Goal: Task Accomplishment & Management: Manage account settings

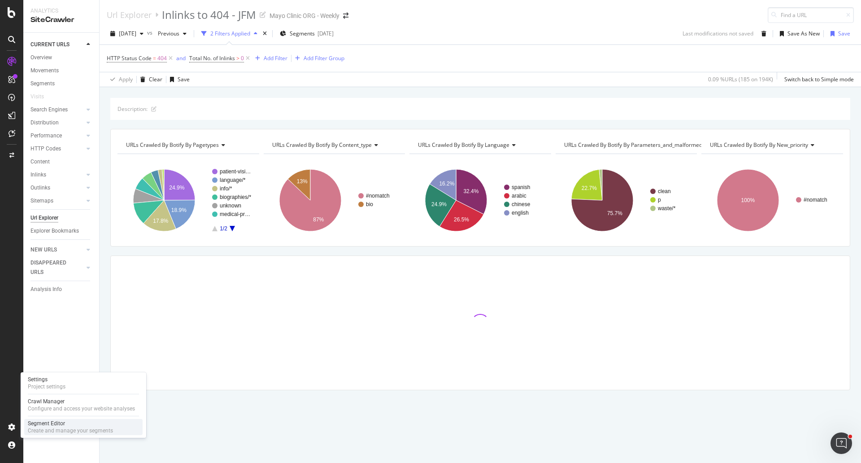
click at [63, 426] on div "Segment Editor" at bounding box center [70, 422] width 85 height 7
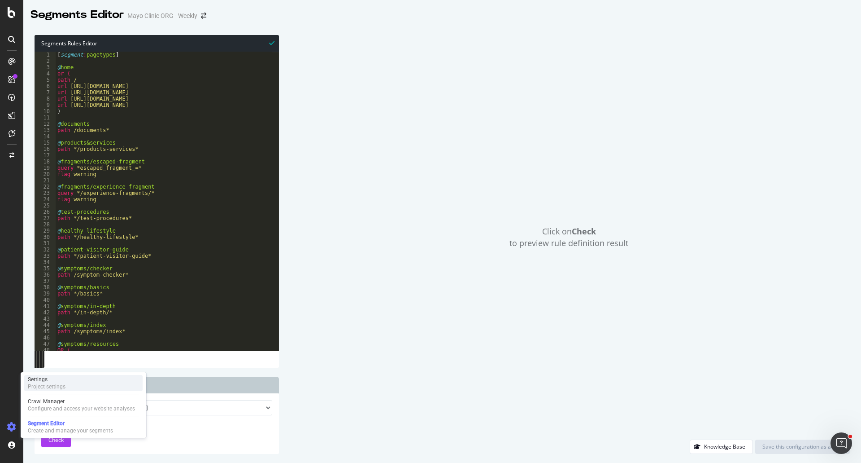
click at [61, 381] on div "Settings" at bounding box center [47, 378] width 38 height 7
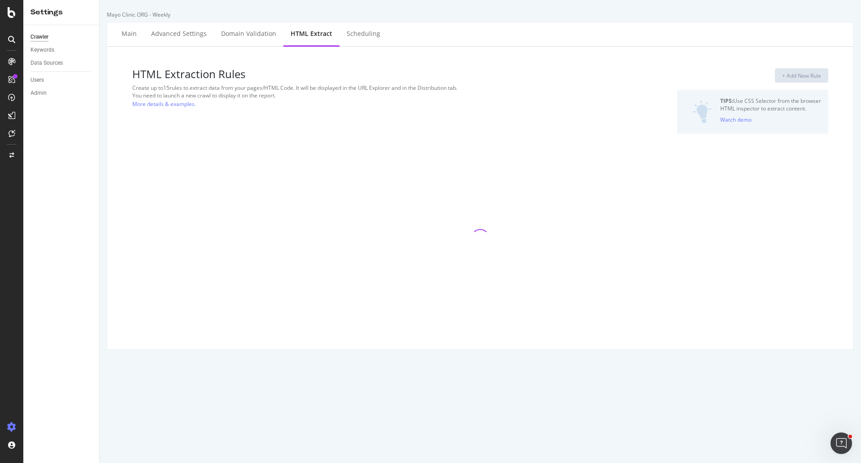
select select "exist"
select select "list"
select select "count"
select select "list"
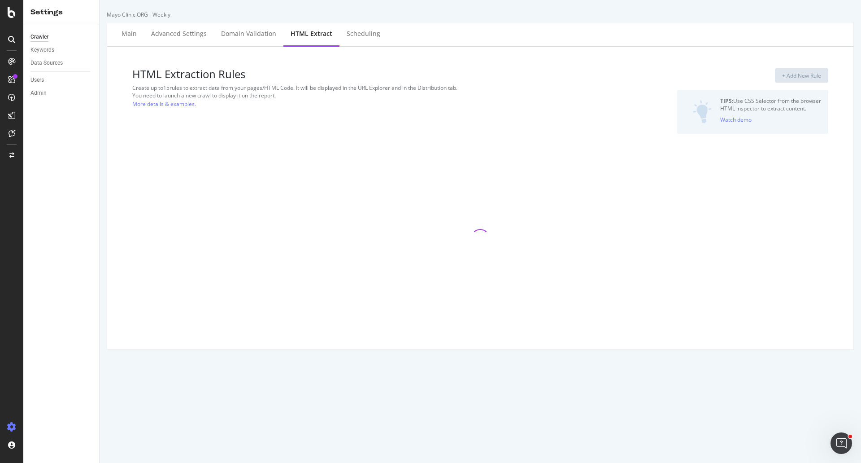
select select "exist"
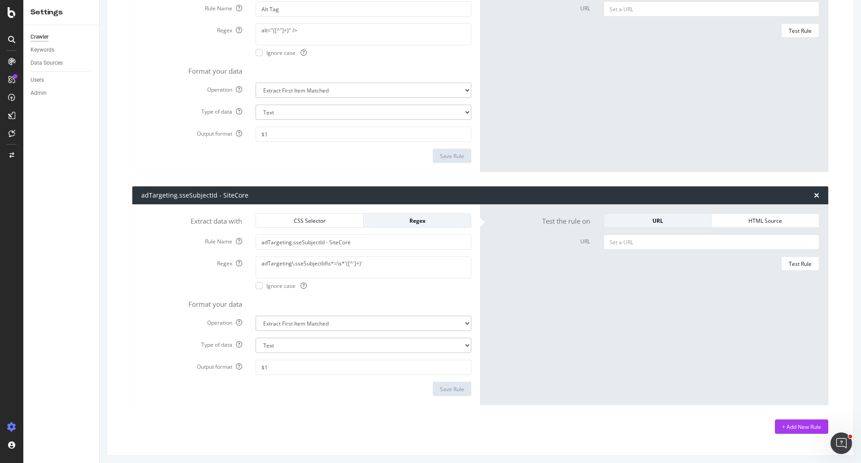
scroll to position [2222, 0]
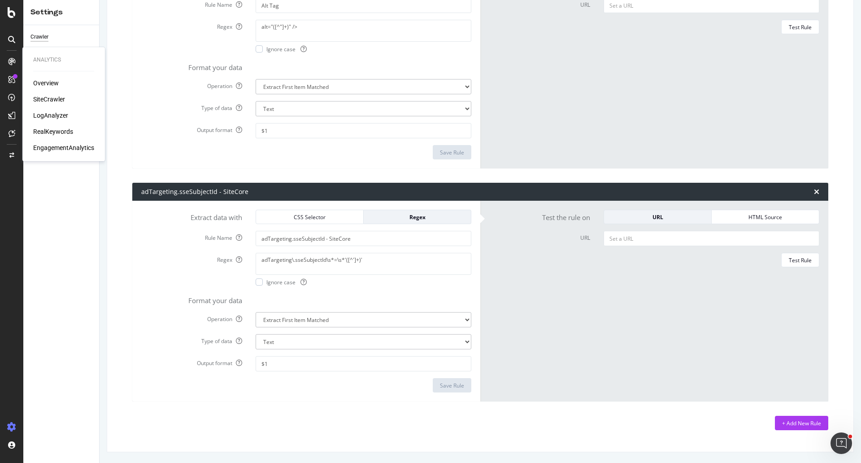
click at [58, 96] on div "SiteCrawler" at bounding box center [49, 99] width 32 height 9
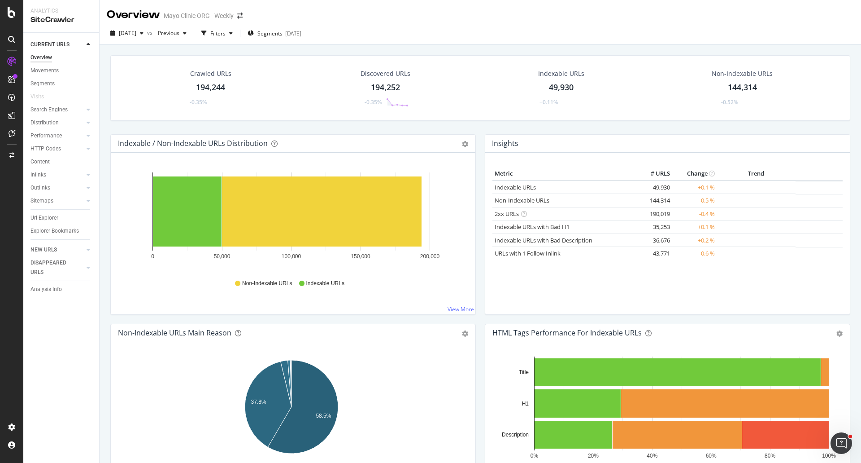
click at [211, 85] on div "194,244" at bounding box center [210, 88] width 29 height 12
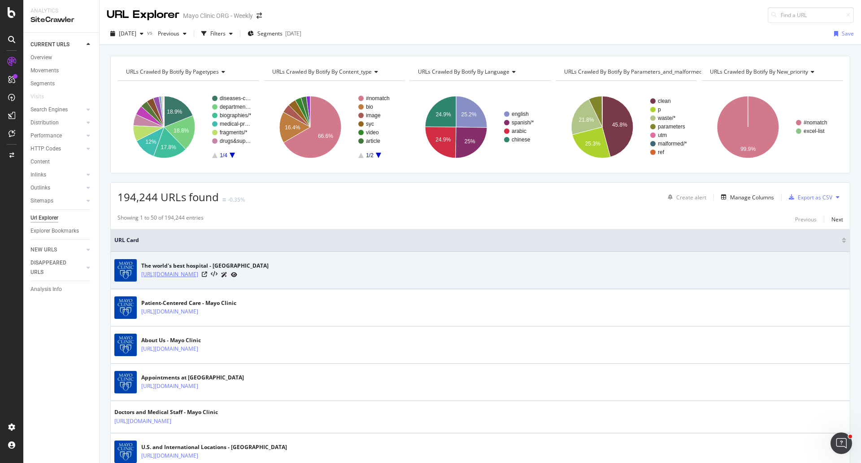
click at [188, 272] on link "[URL][DOMAIN_NAME]" at bounding box center [169, 274] width 57 height 9
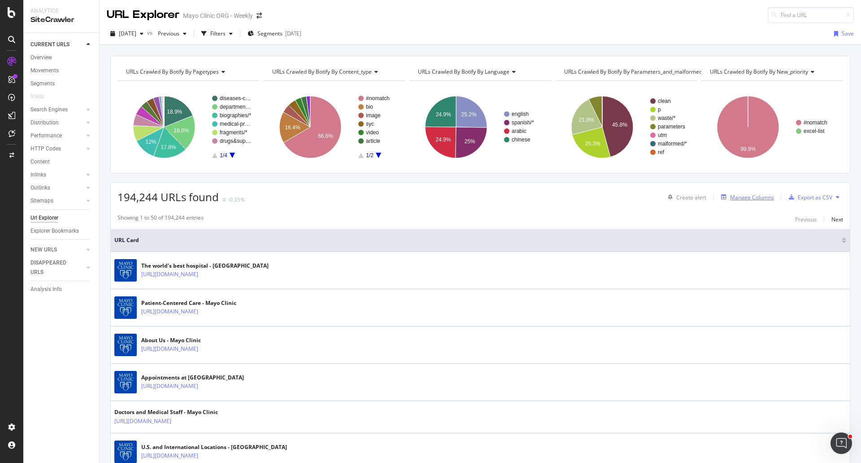
click at [756, 199] on div "Manage Columns" at bounding box center [752, 197] width 44 height 8
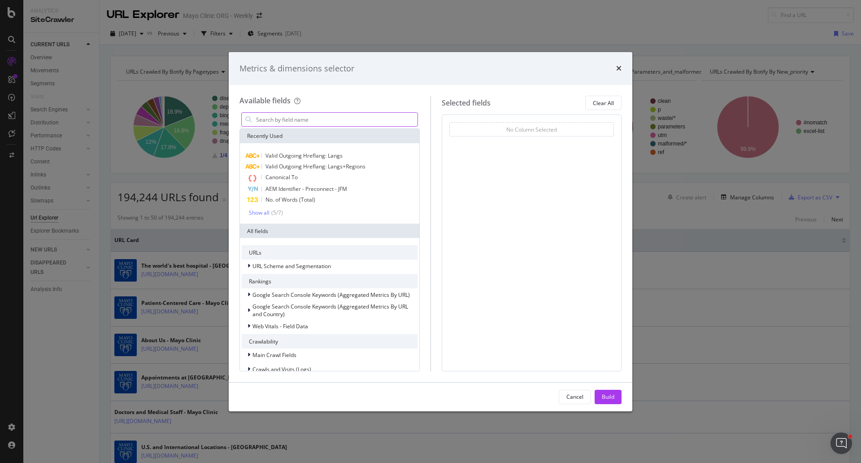
click at [303, 118] on input "modal" at bounding box center [336, 119] width 162 height 13
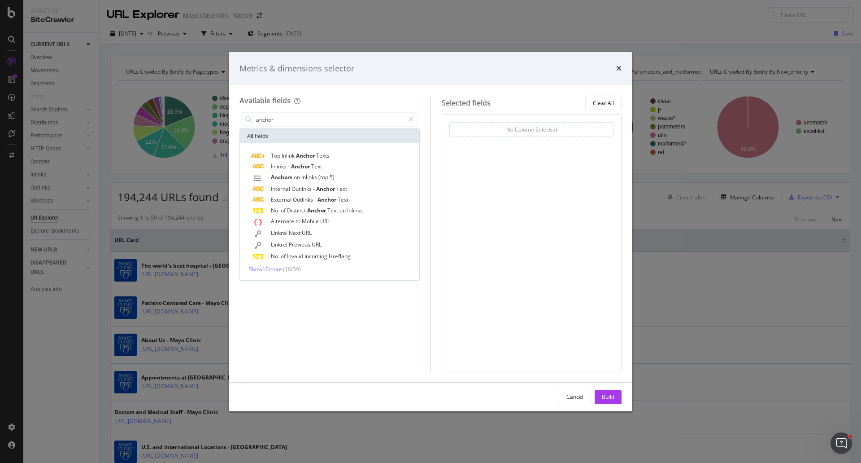
type input "anchor"
click at [429, 64] on div "Metrics & dimensions selector" at bounding box center [431, 69] width 382 height 12
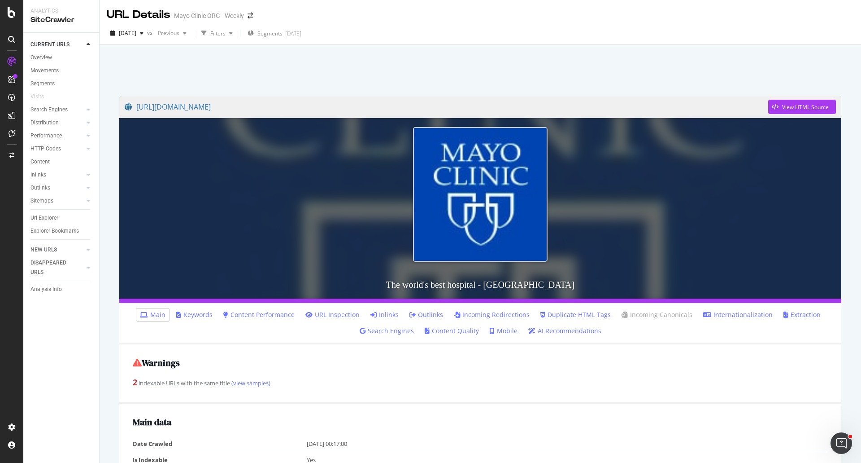
click at [390, 313] on link "Inlinks" at bounding box center [385, 314] width 28 height 9
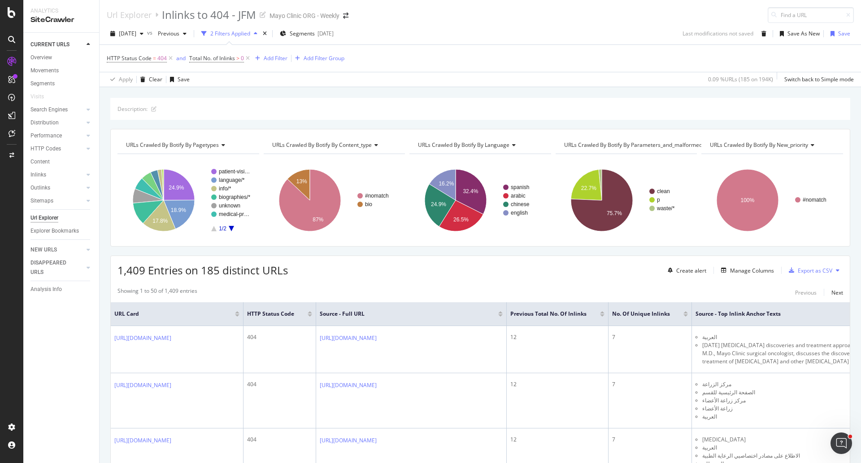
click at [83, 416] on div "CURRENT URLS Overview Movements Segments Visits Search Engines Top Charts Segme…" at bounding box center [61, 248] width 76 height 430
